Goal: Browse casually: Explore the website without a specific task or goal

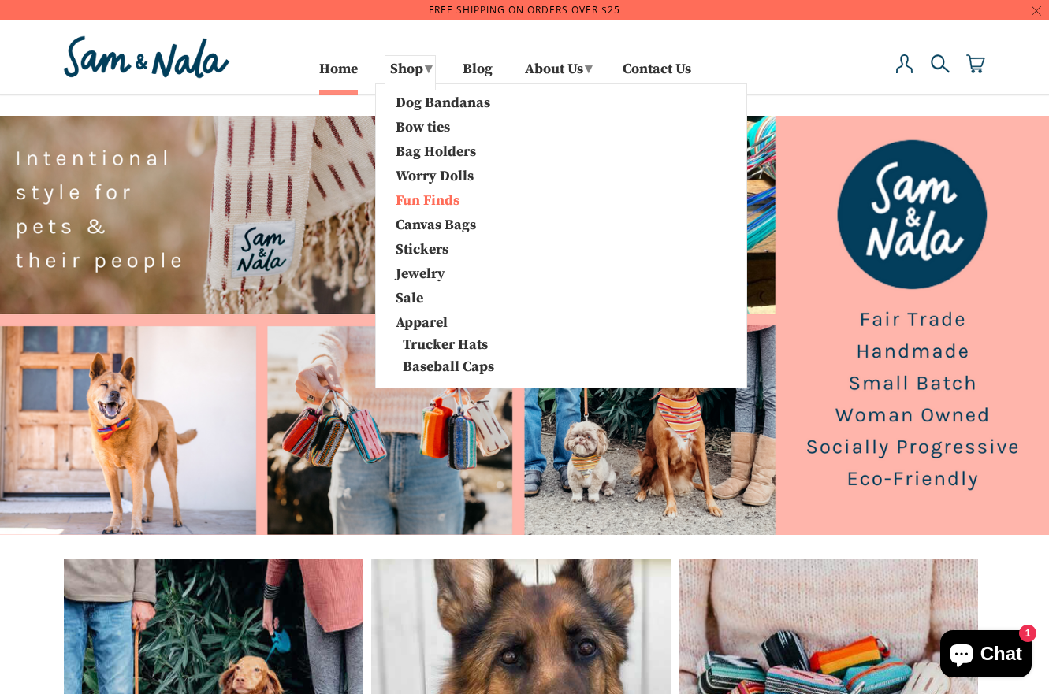
click at [420, 201] on link "Fun Finds" at bounding box center [466, 199] width 165 height 20
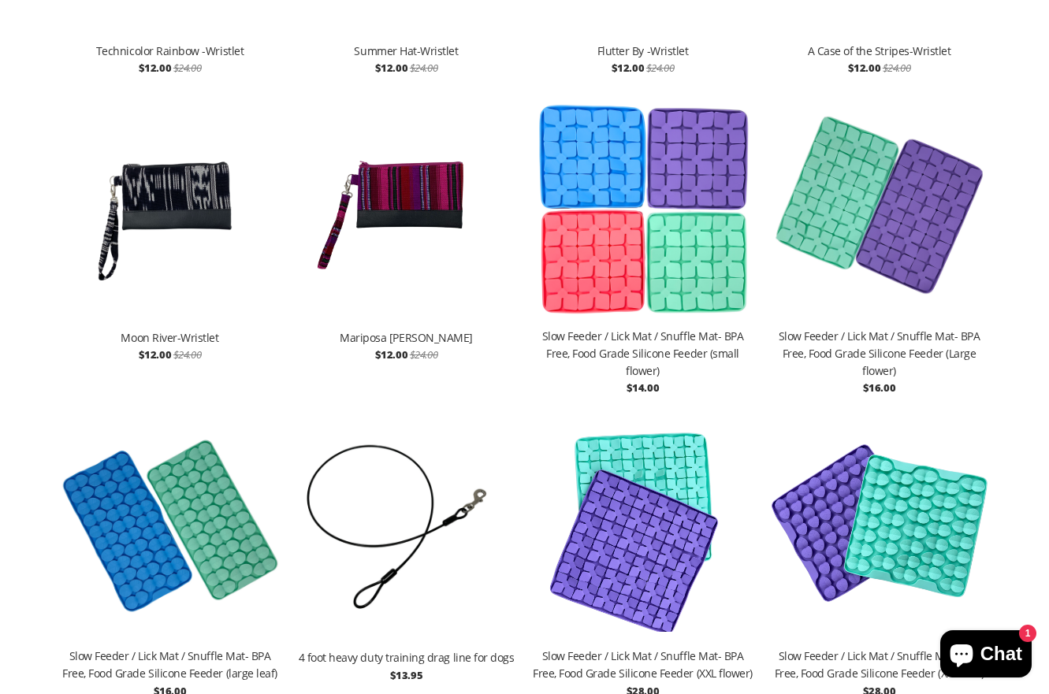
scroll to position [1173, 0]
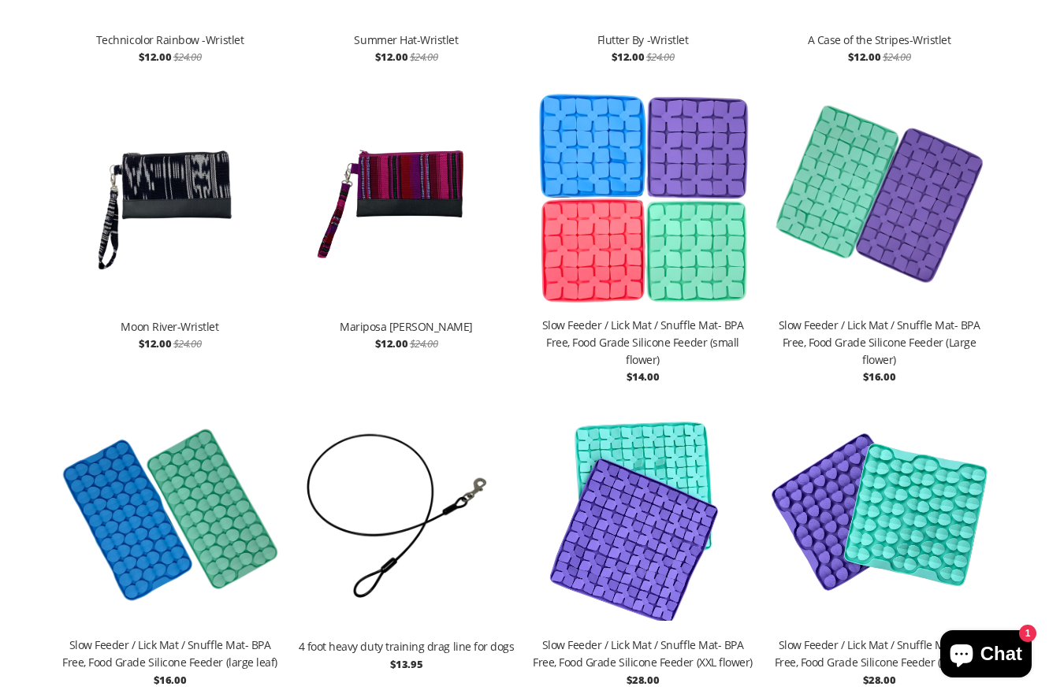
click at [607, 177] on img at bounding box center [643, 198] width 221 height 236
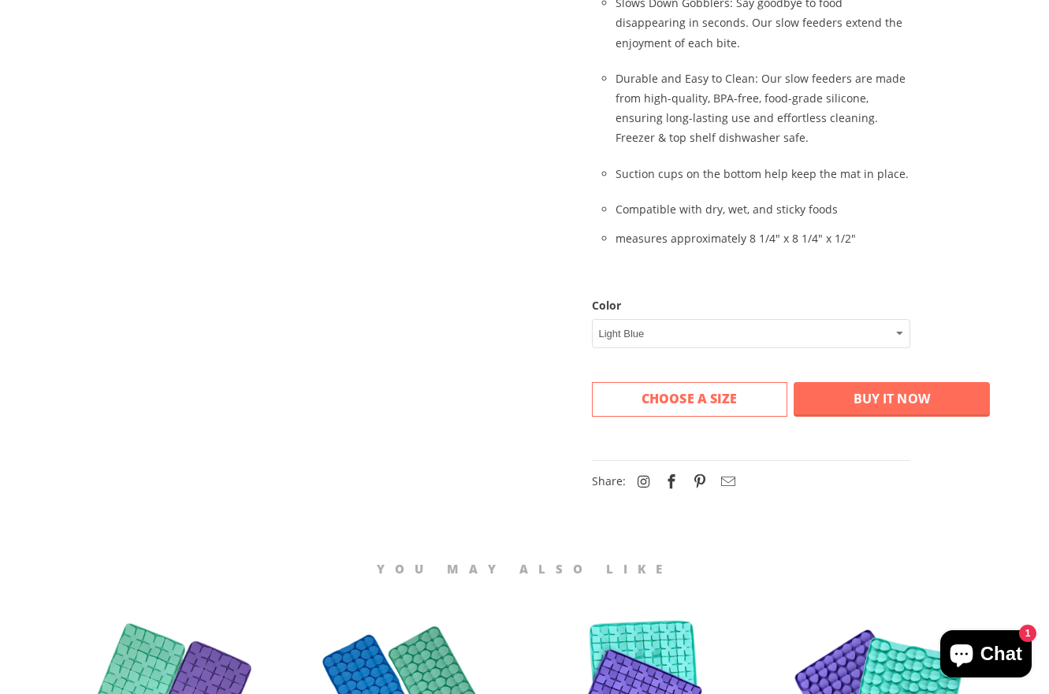
scroll to position [791, 0]
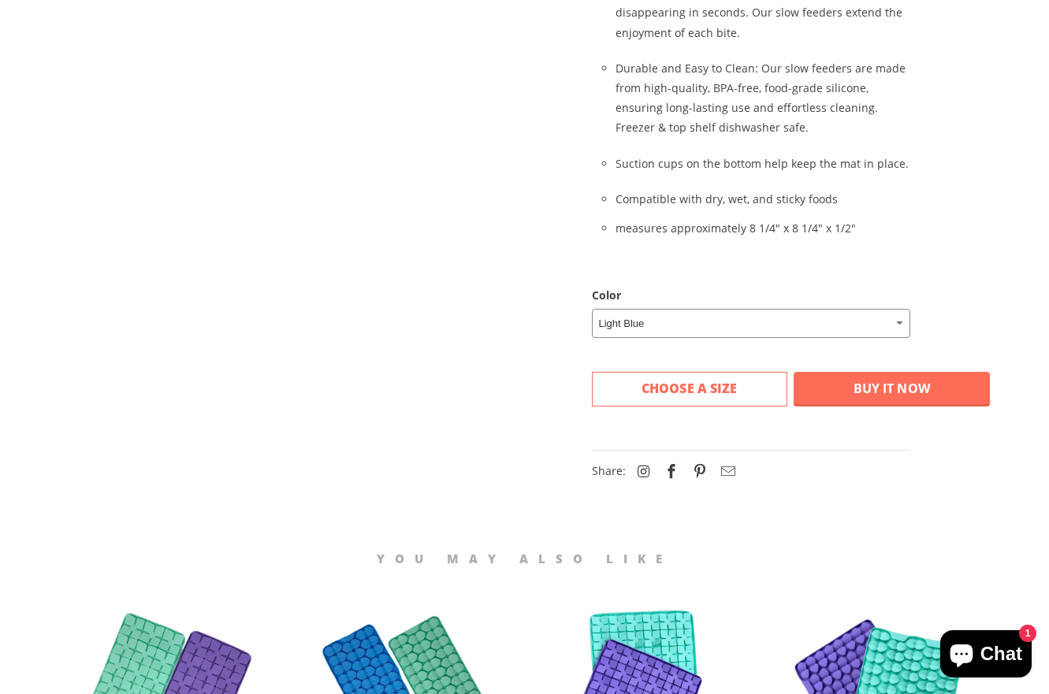
click at [600, 309] on select "Light Blue Mint Green Fuschia Light Purple" at bounding box center [751, 323] width 318 height 29
click at [592, 309] on select "Light Blue Mint Green Fuschia Light Purple" at bounding box center [751, 323] width 318 height 29
click at [610, 309] on select "Light Blue Mint Green Fuschia Light Purple" at bounding box center [751, 323] width 318 height 29
click at [592, 309] on select "Light Blue Mint Green Fuschia Light Purple" at bounding box center [751, 323] width 318 height 29
click at [617, 309] on select "Light Blue Mint Green Fuschia Light Purple" at bounding box center [751, 323] width 318 height 29
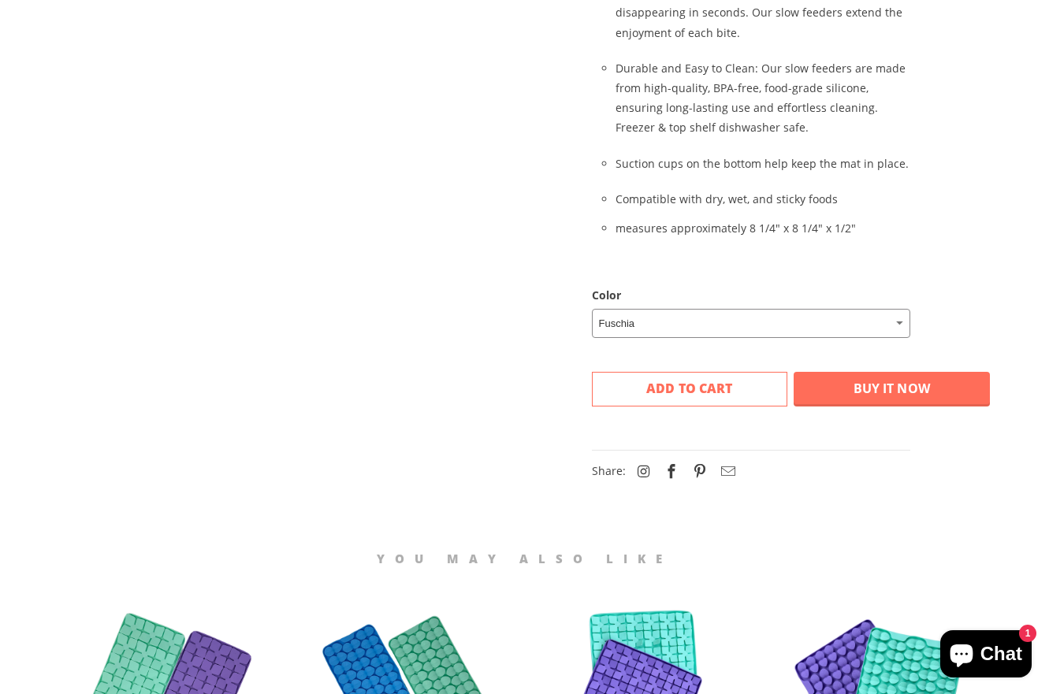
select select "Light Purple"
click at [592, 309] on select "Light Blue Mint Green Fuschia Light Purple" at bounding box center [751, 323] width 318 height 29
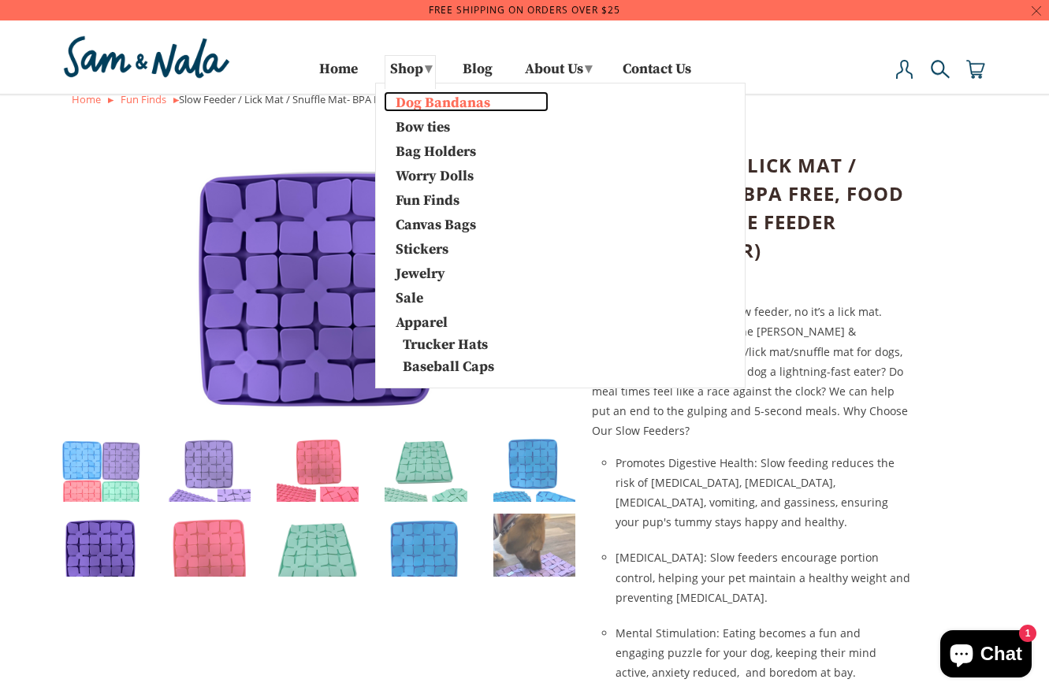
click at [421, 99] on link "Dog Bandanas" at bounding box center [466, 101] width 165 height 20
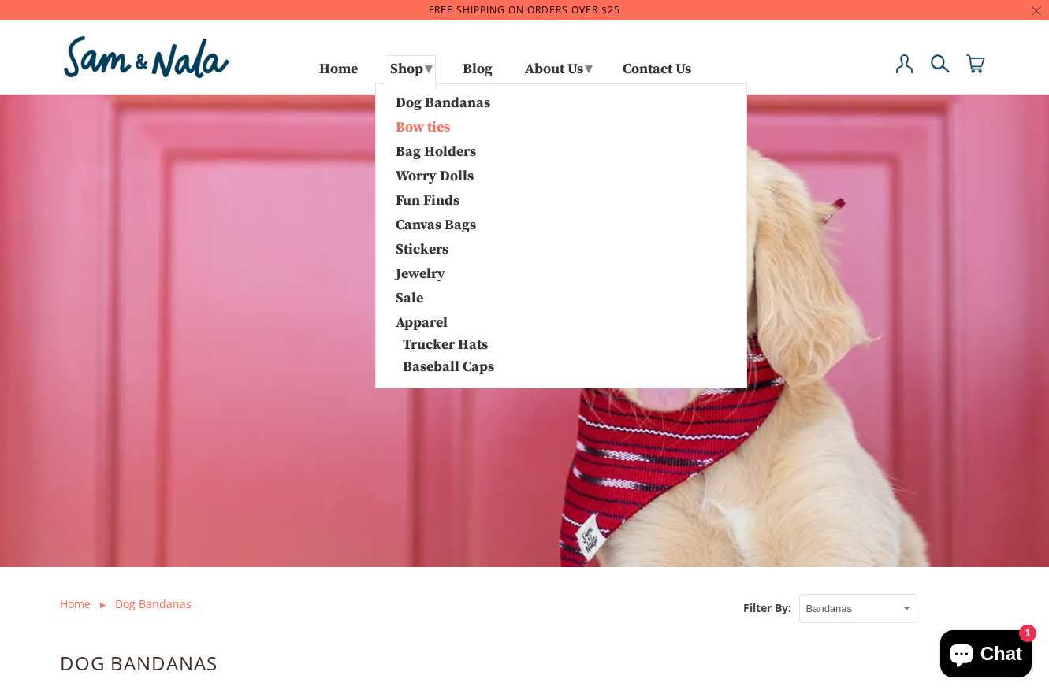
click at [401, 129] on link "Bow ties" at bounding box center [466, 126] width 165 height 20
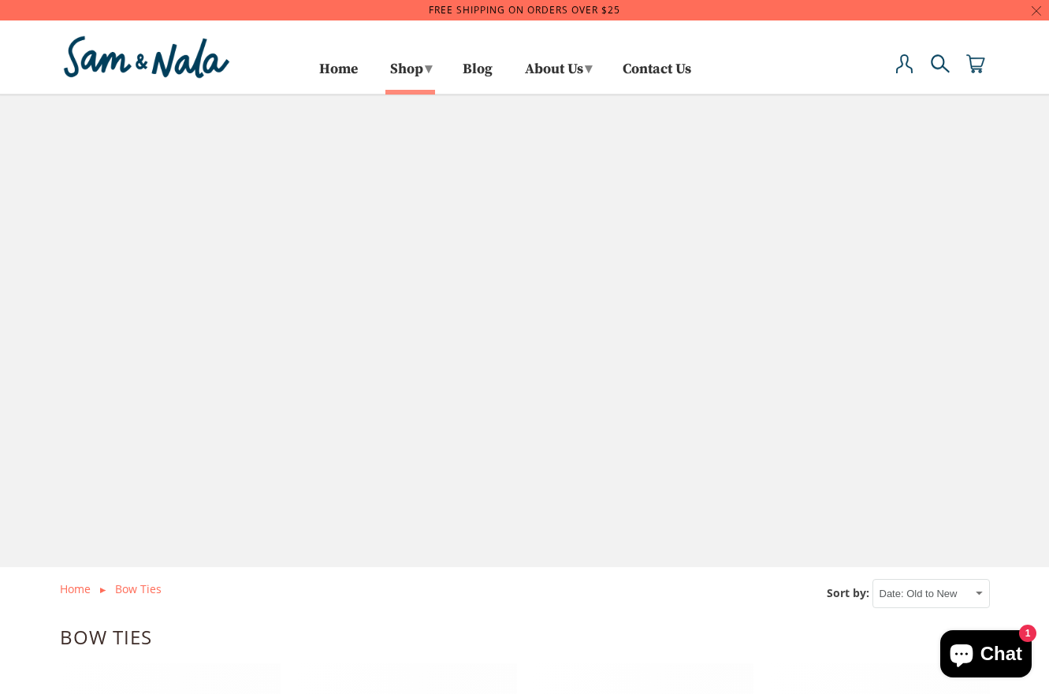
select select "created-ascending"
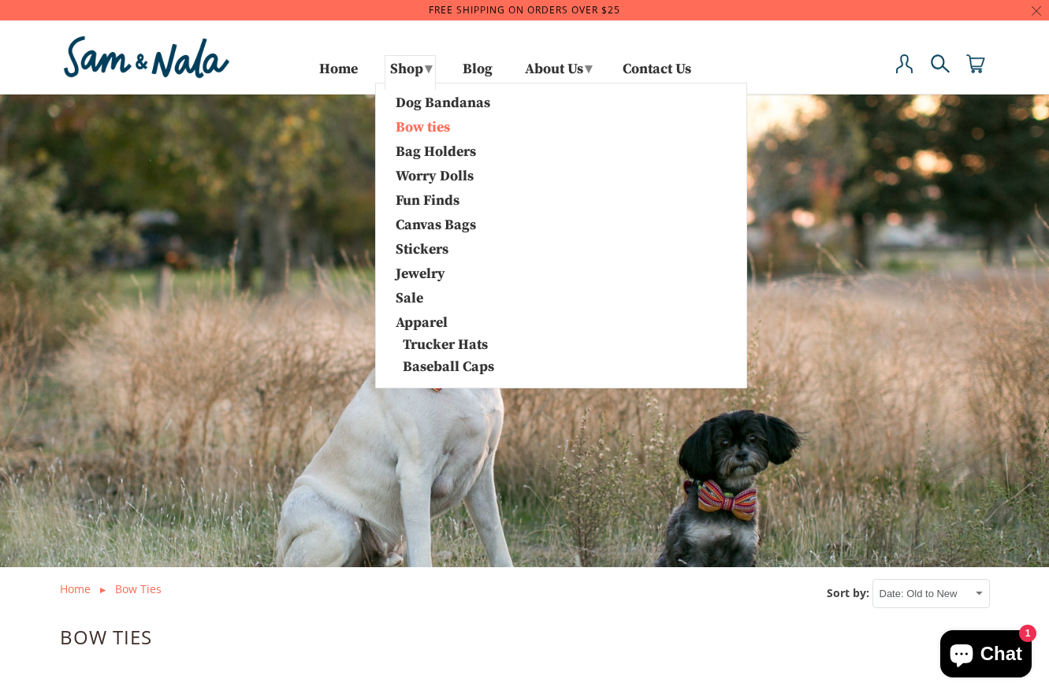
click at [415, 132] on link "Bow ties" at bounding box center [466, 126] width 165 height 20
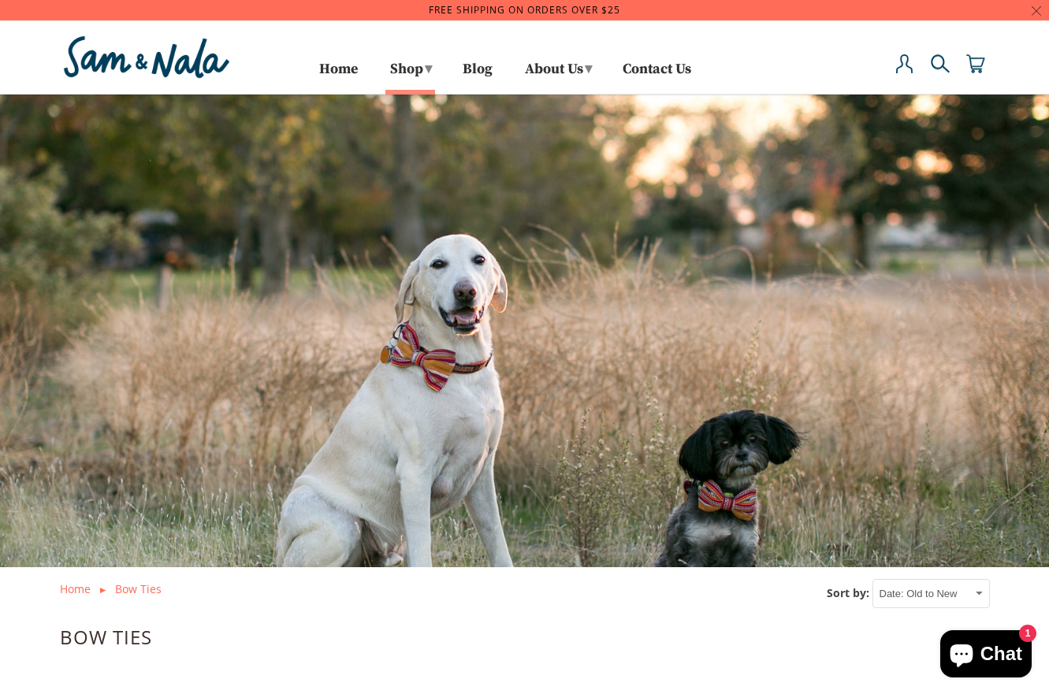
select select "created-ascending"
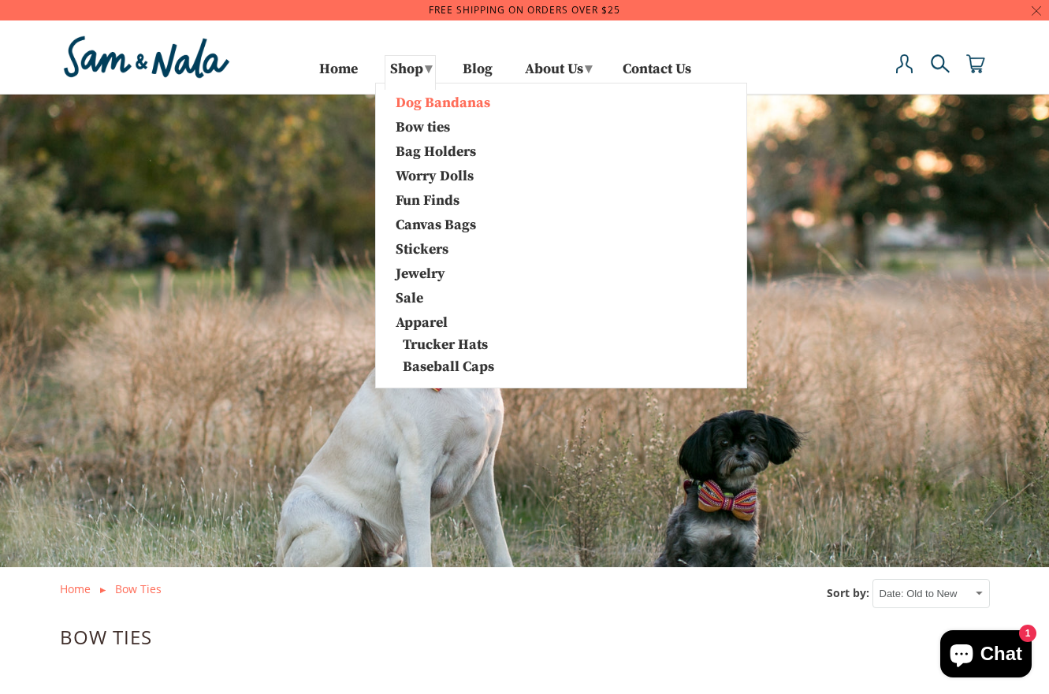
click at [426, 106] on link "Dog Bandanas" at bounding box center [466, 101] width 165 height 20
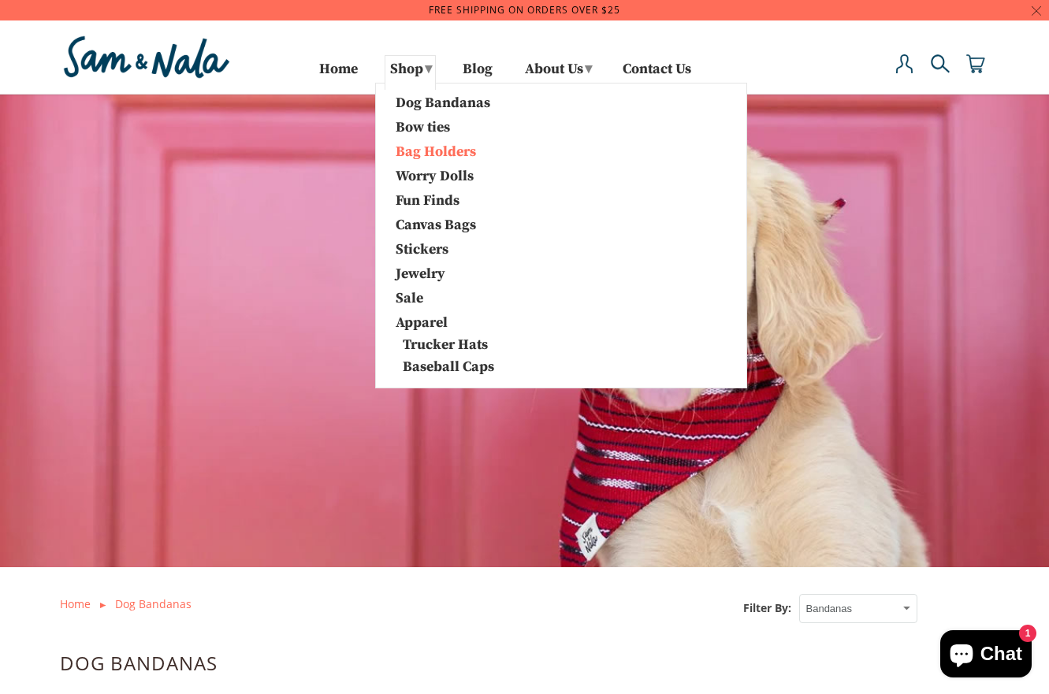
click at [418, 148] on link "Bag Holders" at bounding box center [466, 150] width 165 height 20
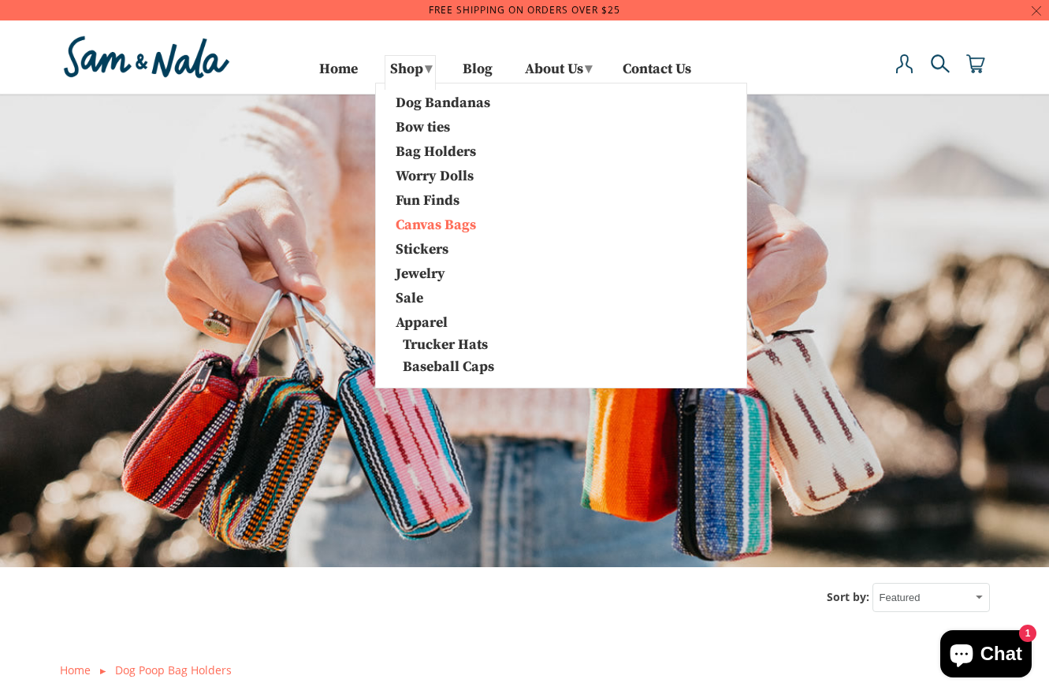
click at [422, 232] on link "Canvas Bags" at bounding box center [466, 224] width 165 height 20
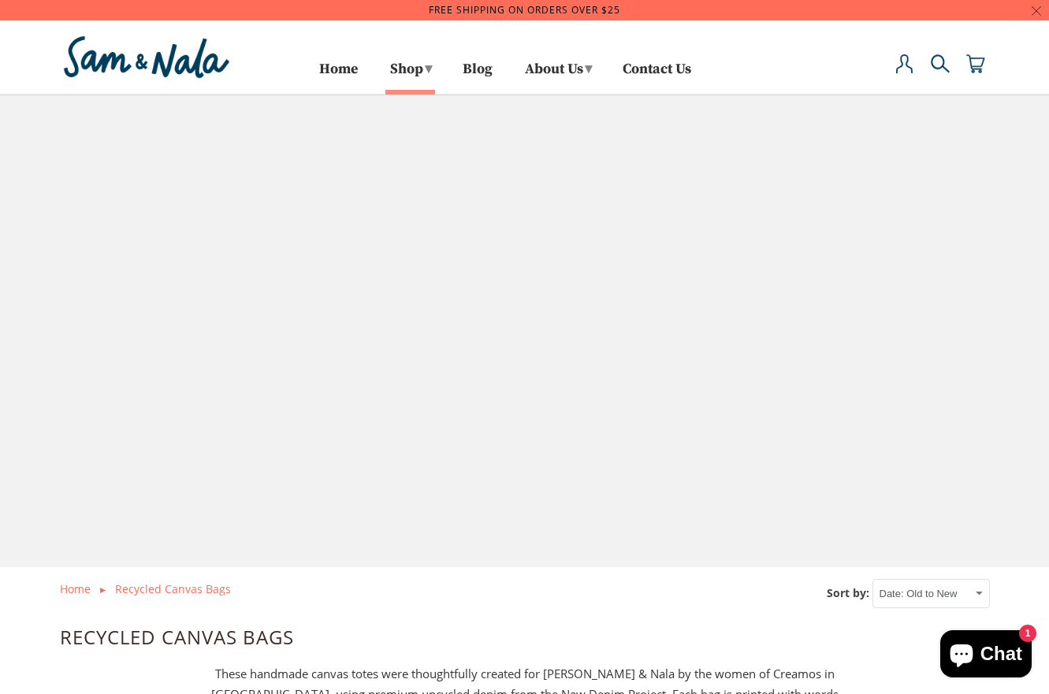
select select "created-ascending"
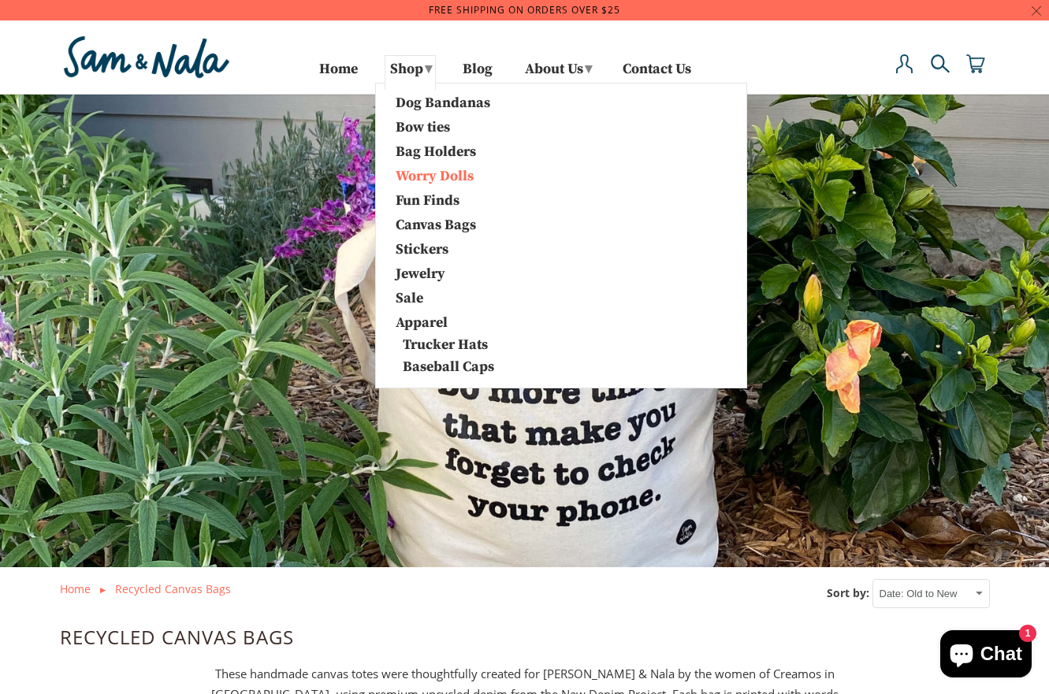
click at [428, 174] on link "Worry Dolls" at bounding box center [466, 175] width 165 height 20
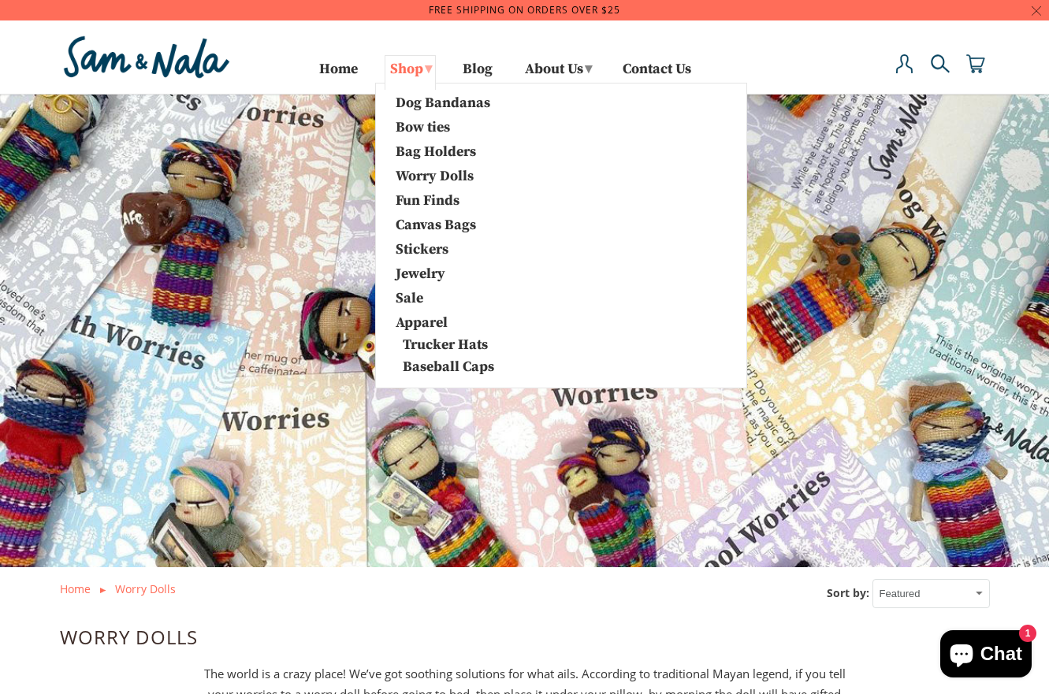
click at [400, 80] on link "Shop ▾" at bounding box center [410, 72] width 51 height 35
